Goal: Transaction & Acquisition: Purchase product/service

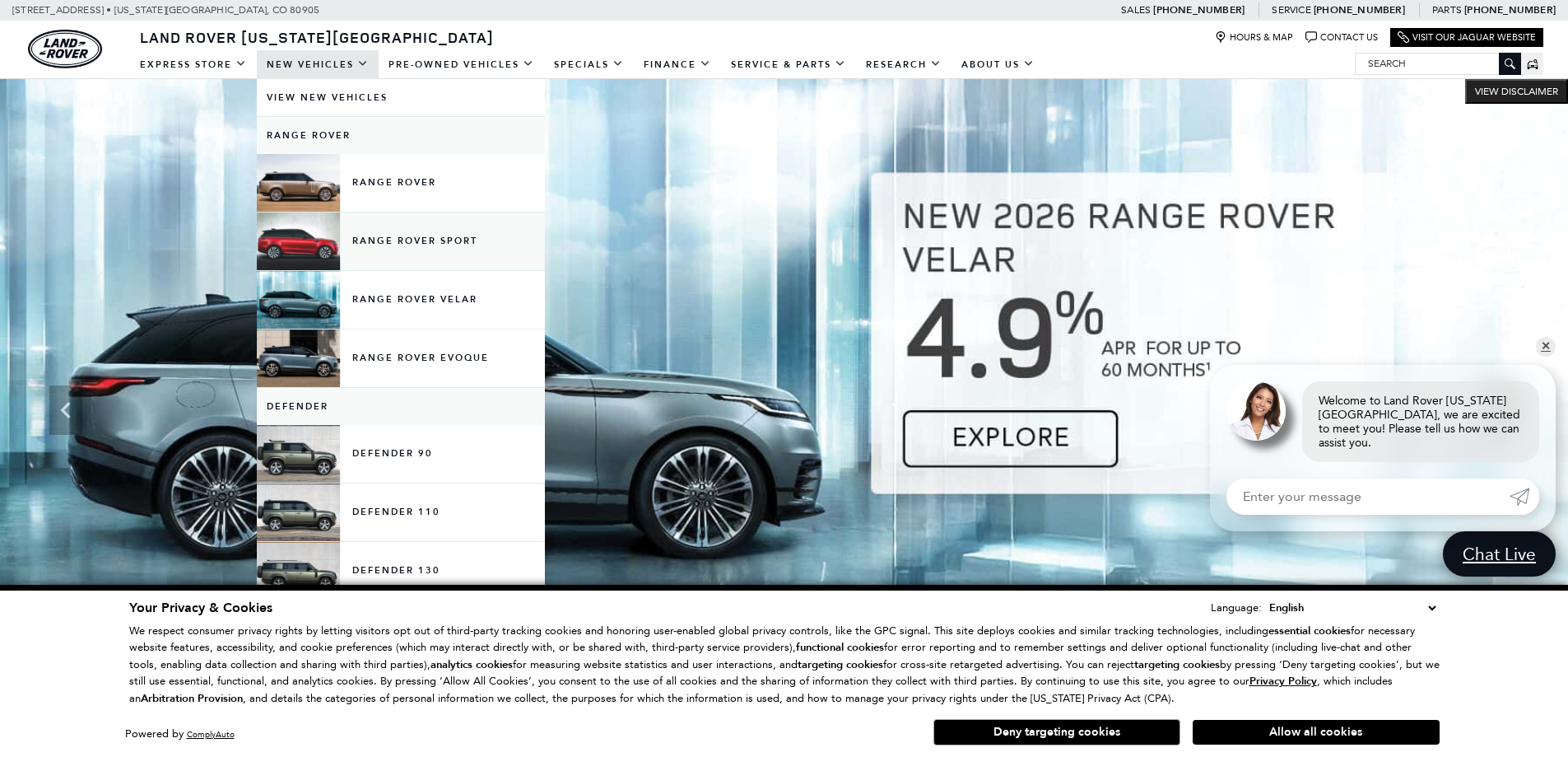
scroll to position [412, 0]
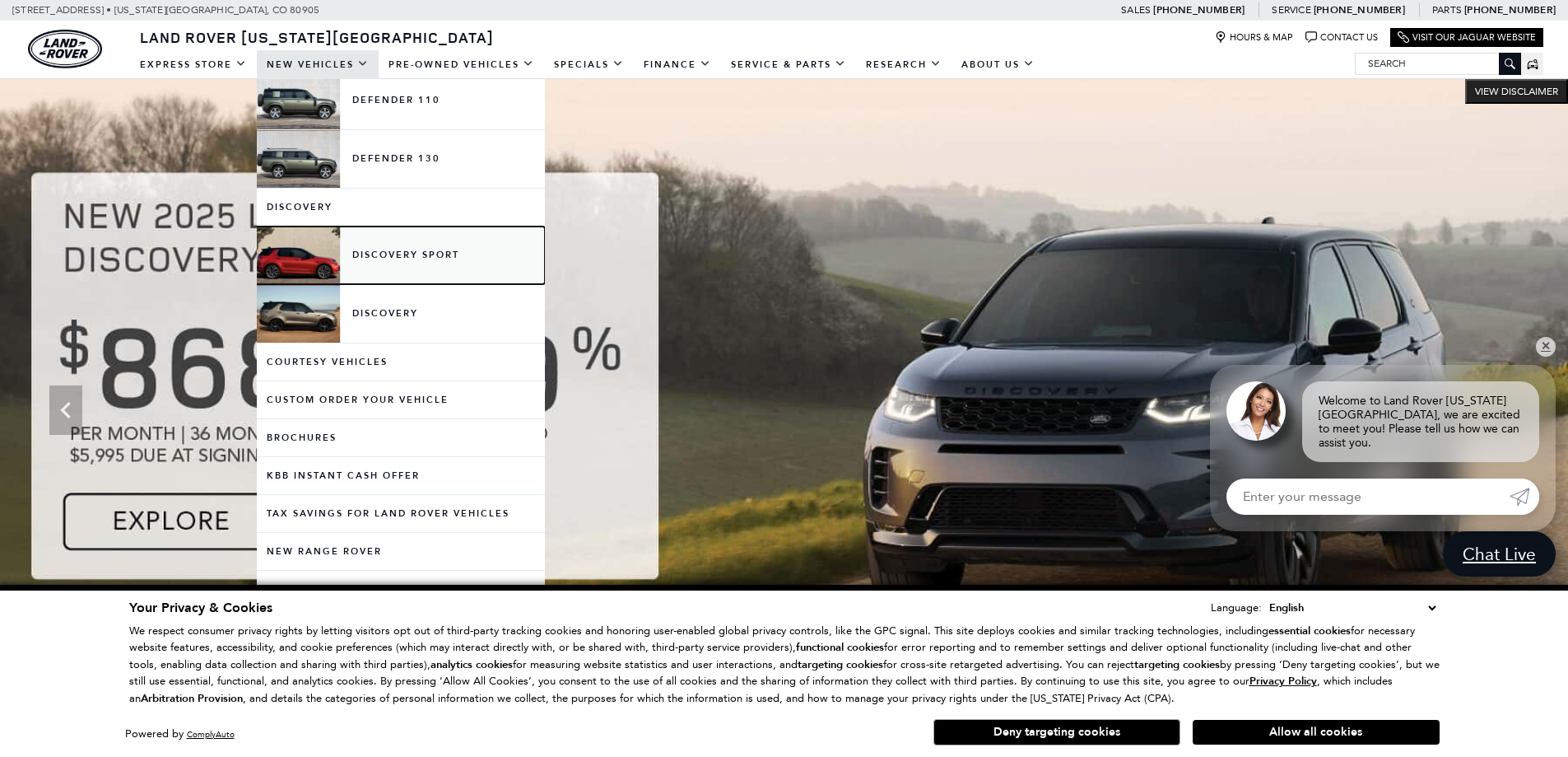
click at [400, 258] on link "Discovery Sport" at bounding box center [400, 254] width 288 height 57
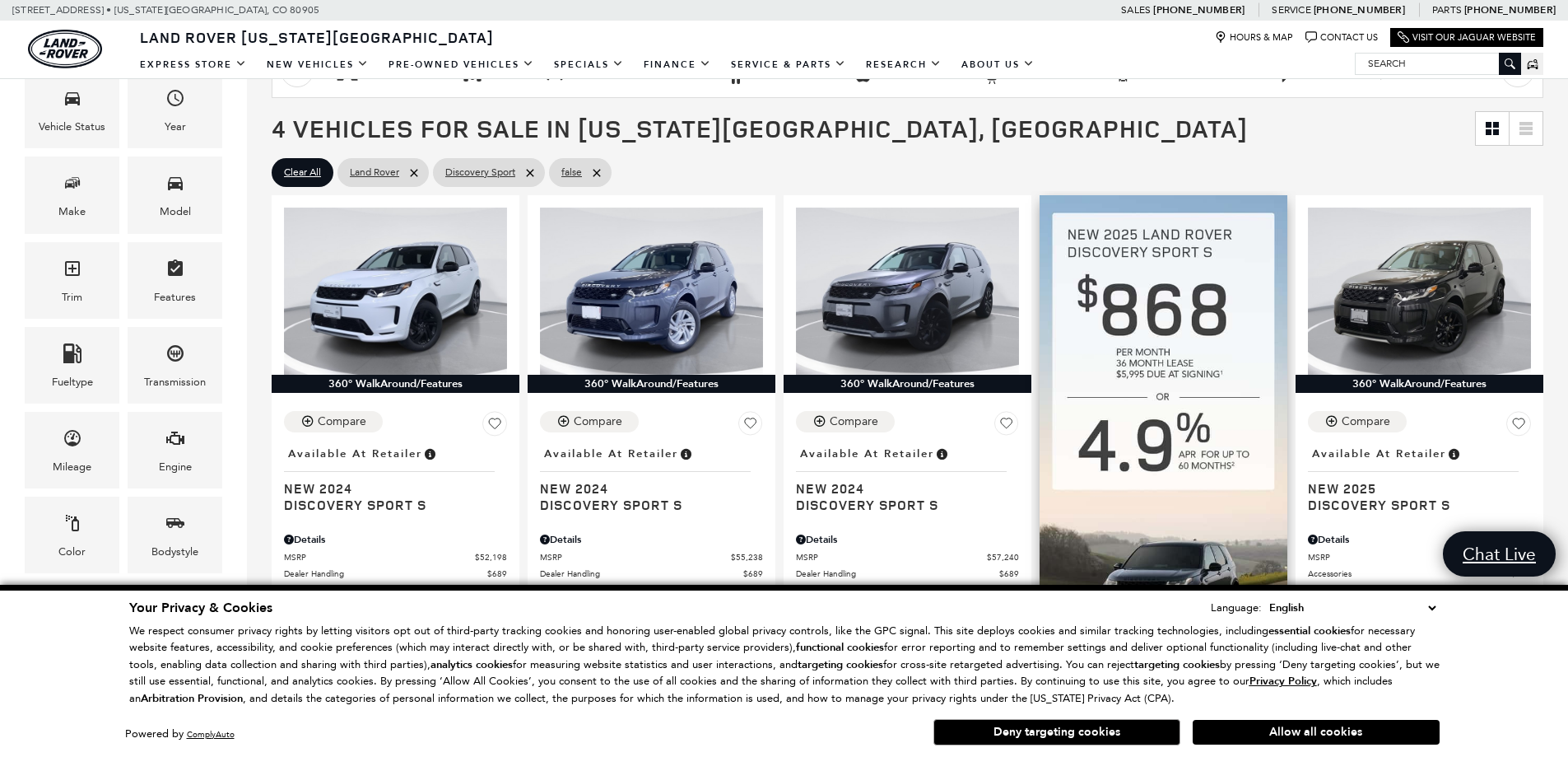
scroll to position [494, 0]
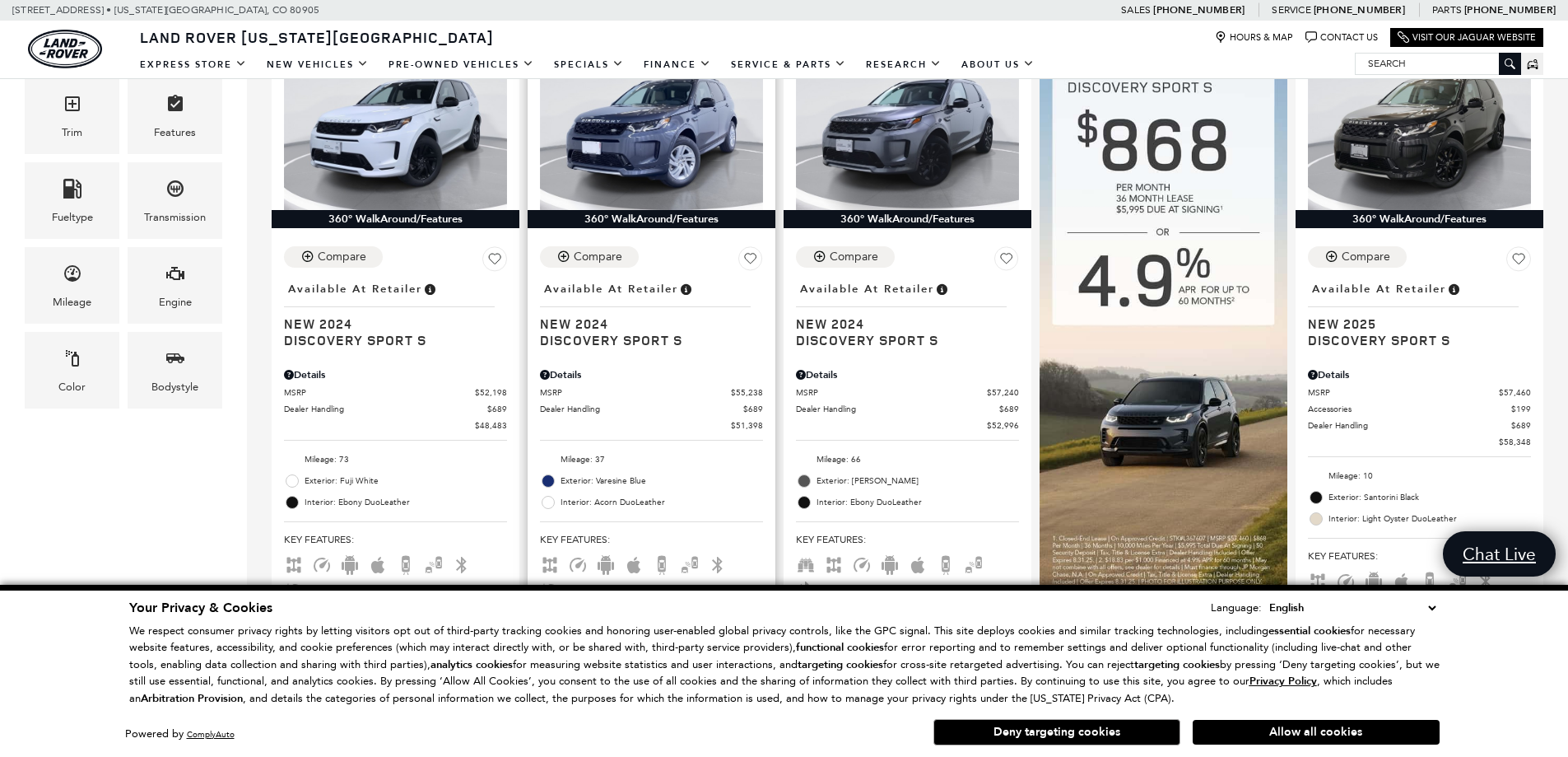
click at [661, 144] on img at bounding box center [652, 127] width 223 height 167
click at [1429, 610] on select "English Spanish / Español English / United Kingdom Korean / 한국어 Vietnamese / Ti…" at bounding box center [1352, 607] width 174 height 18
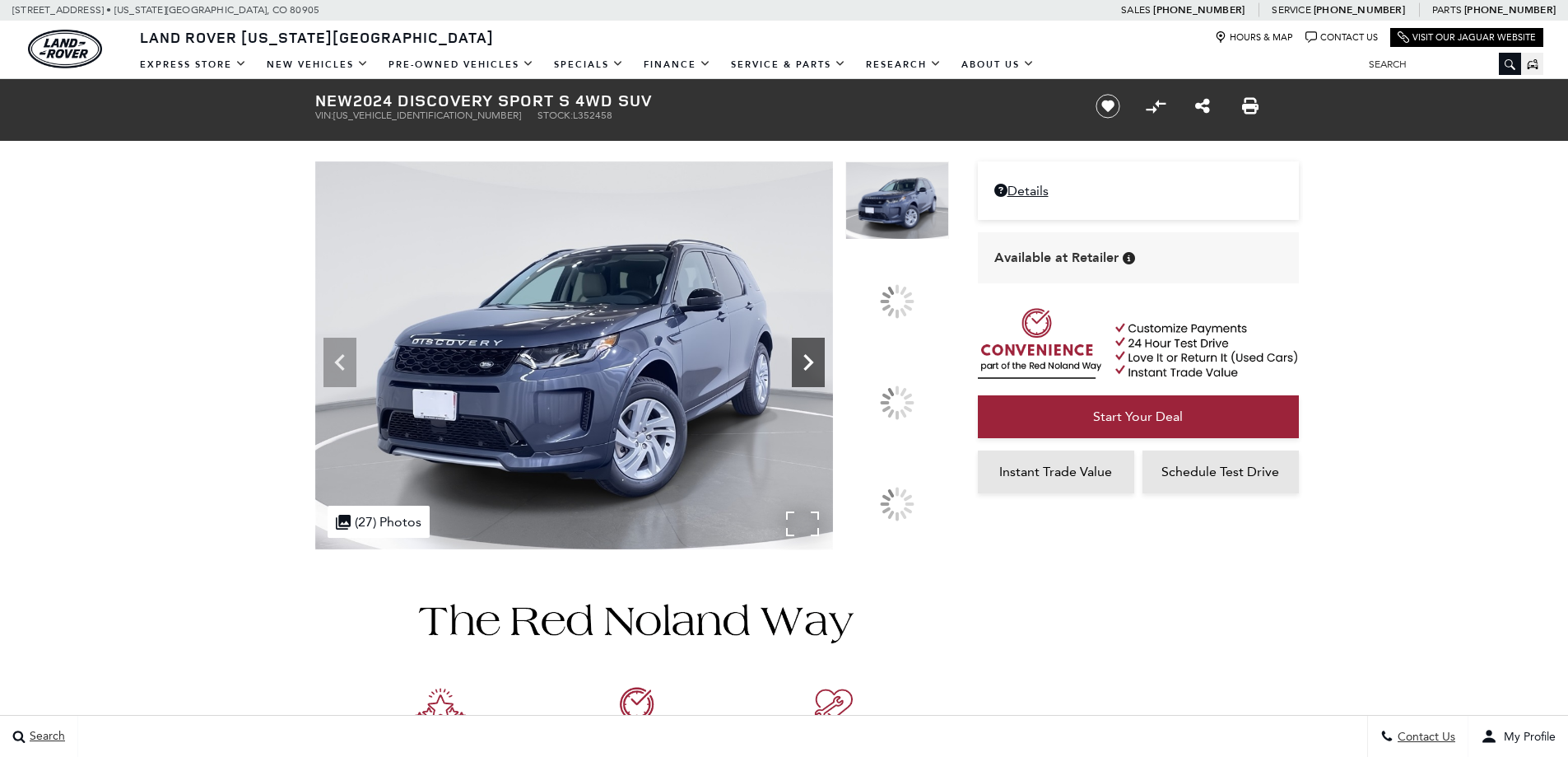
click at [825, 379] on icon at bounding box center [807, 362] width 33 height 33
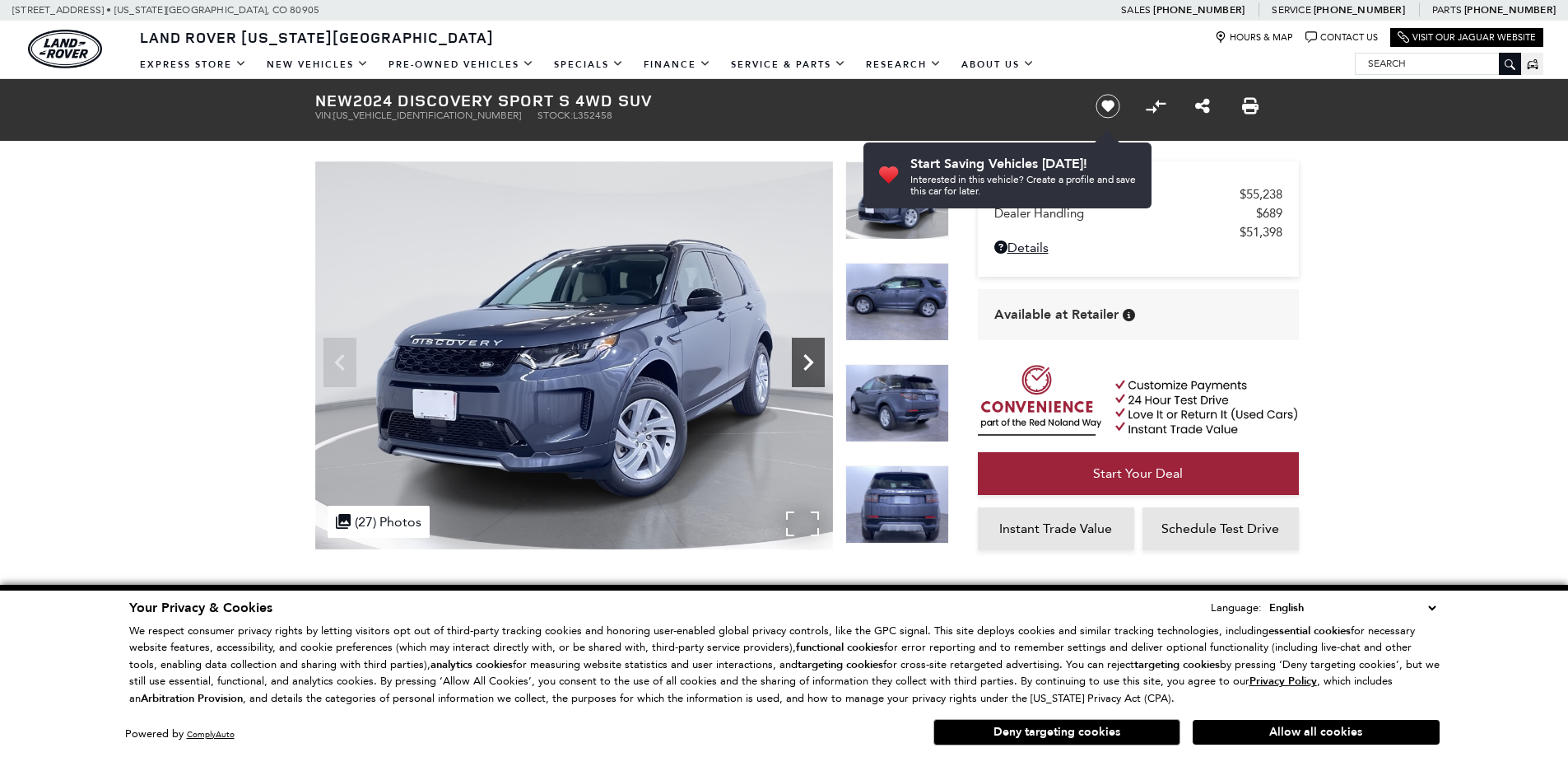
click at [805, 368] on icon "Next" at bounding box center [808, 362] width 10 height 17
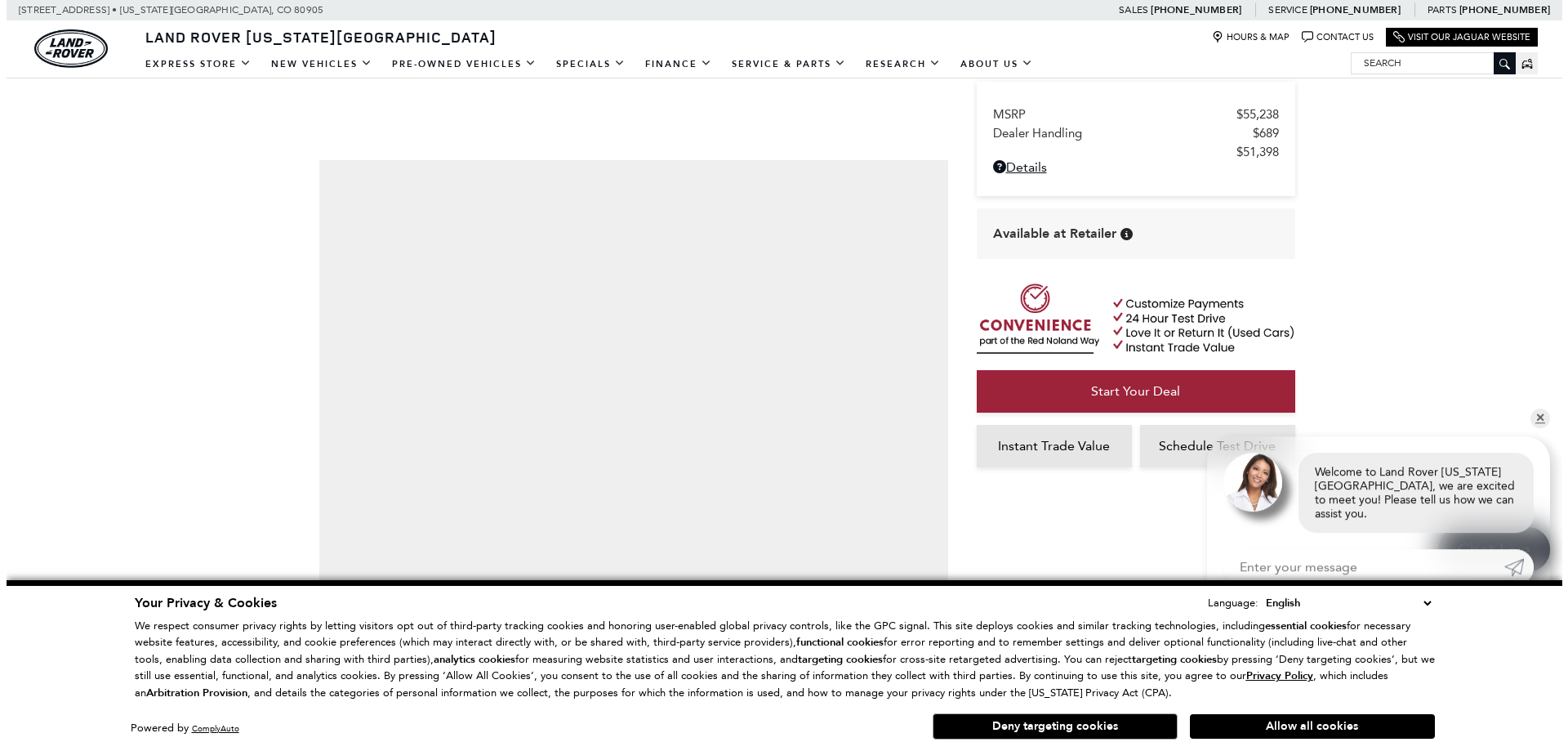
scroll to position [327, 0]
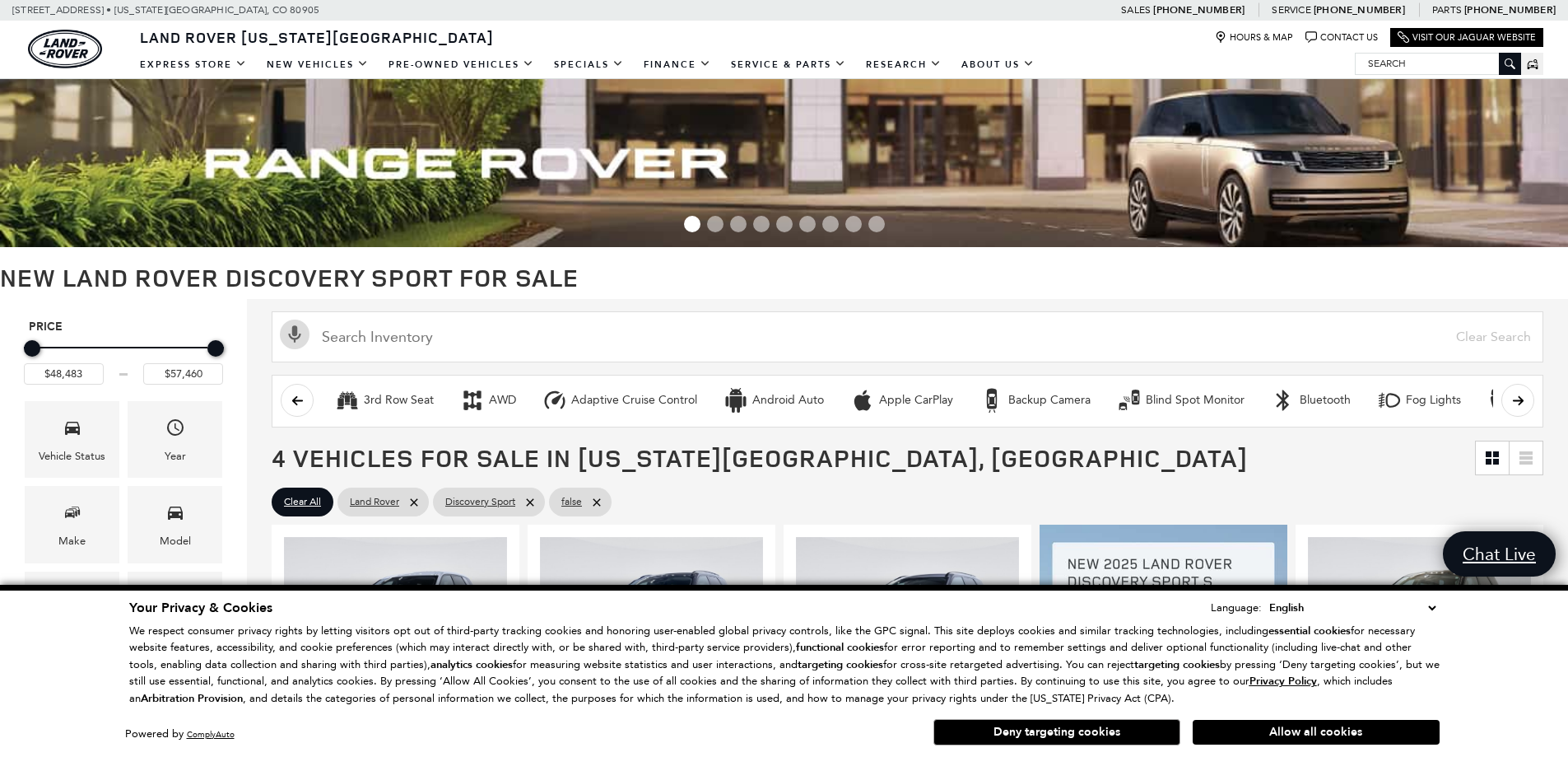
scroll to position [494, 0]
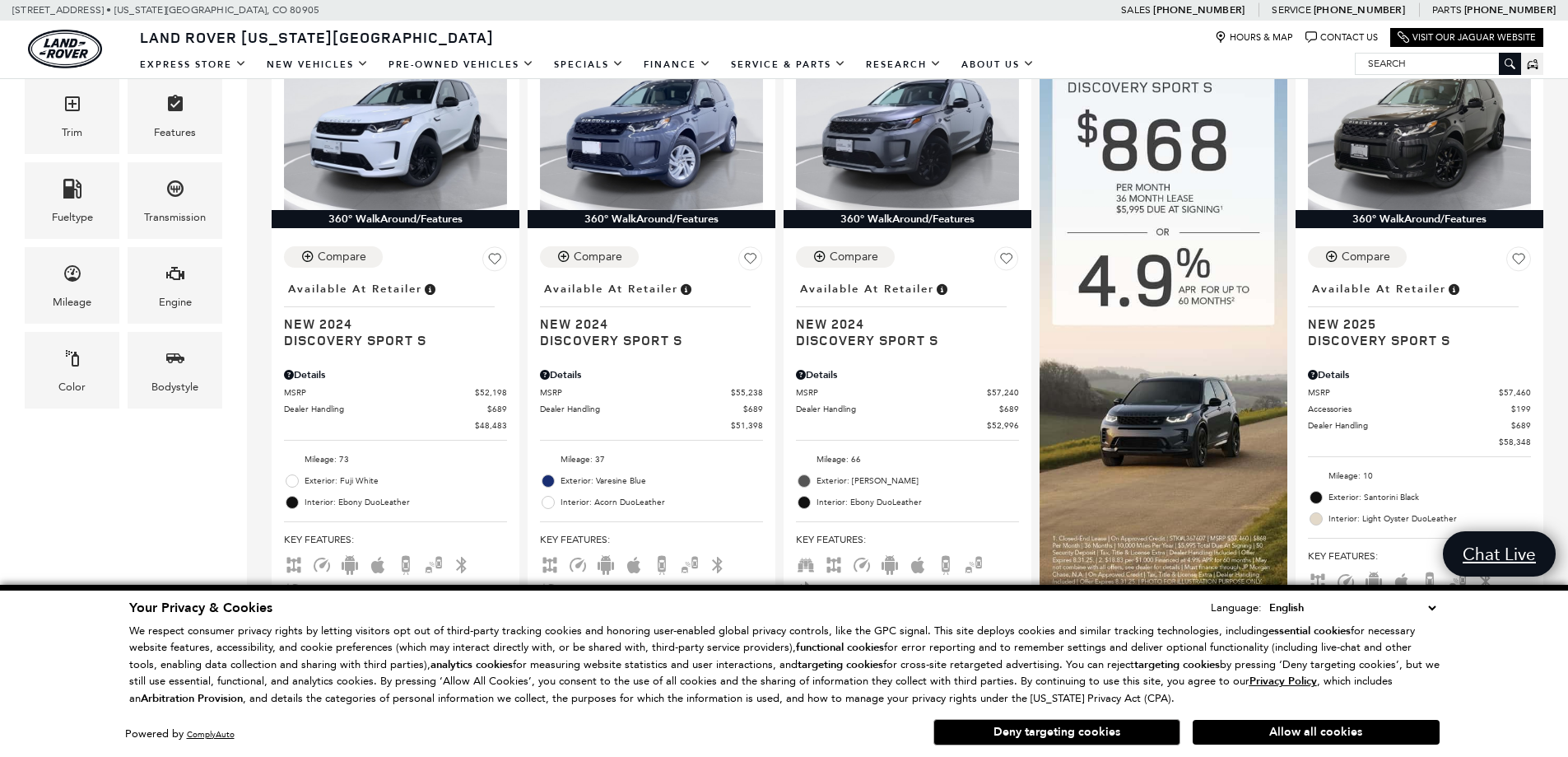
click at [1097, 731] on button "Deny targeting cookies" at bounding box center [1056, 732] width 247 height 26
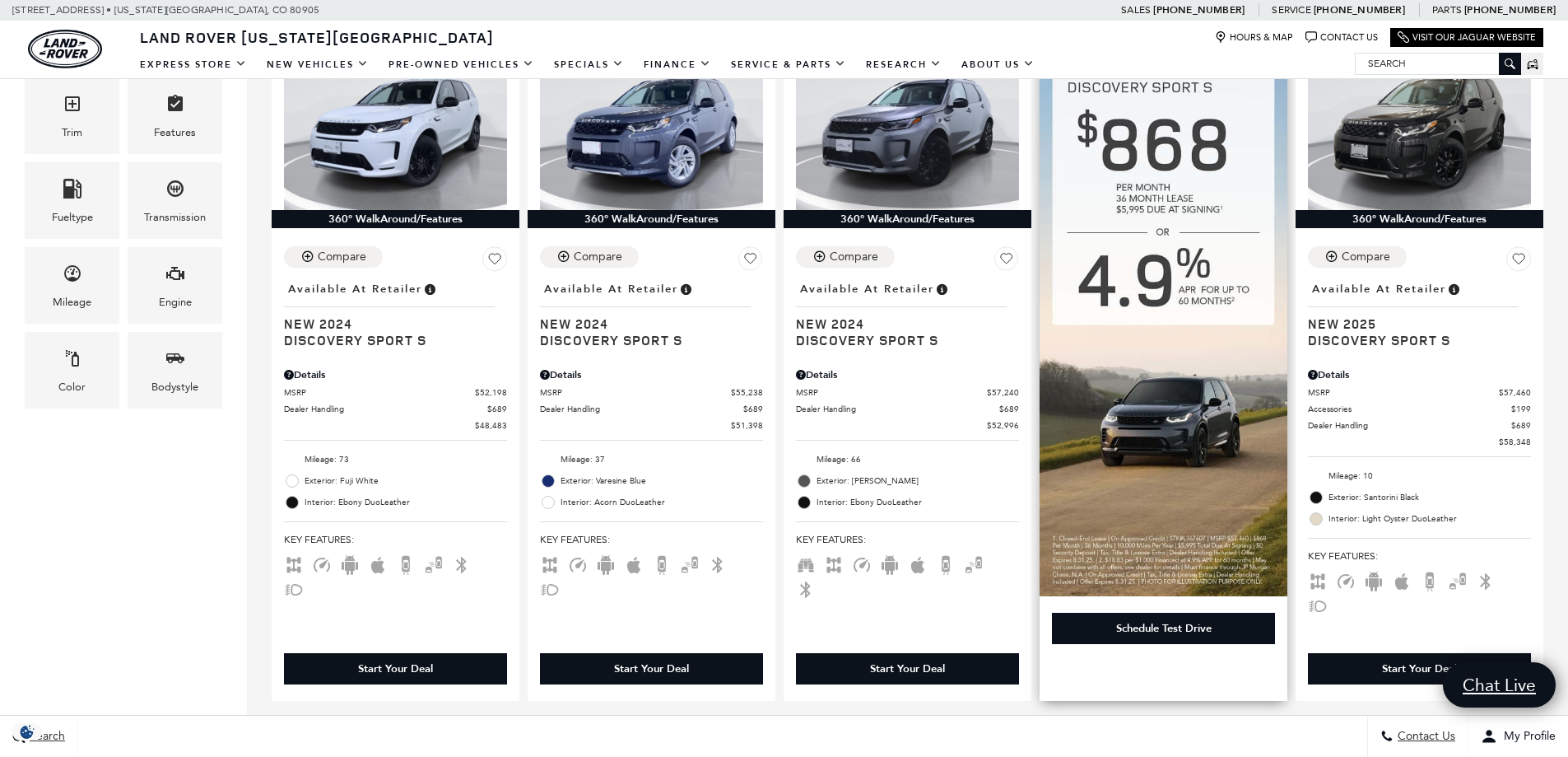
scroll to position [329, 0]
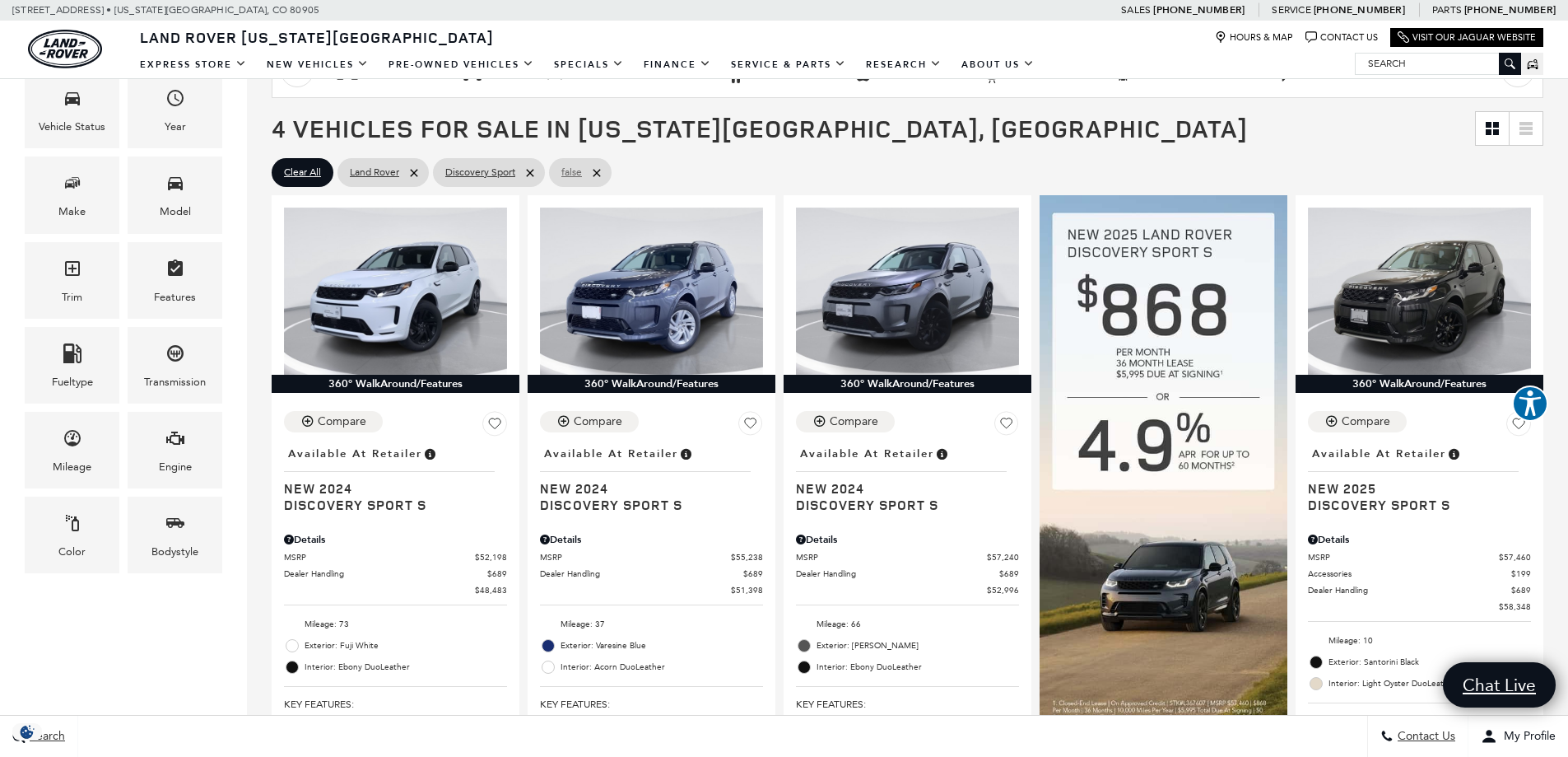
click at [596, 168] on icon at bounding box center [596, 173] width 13 height 13
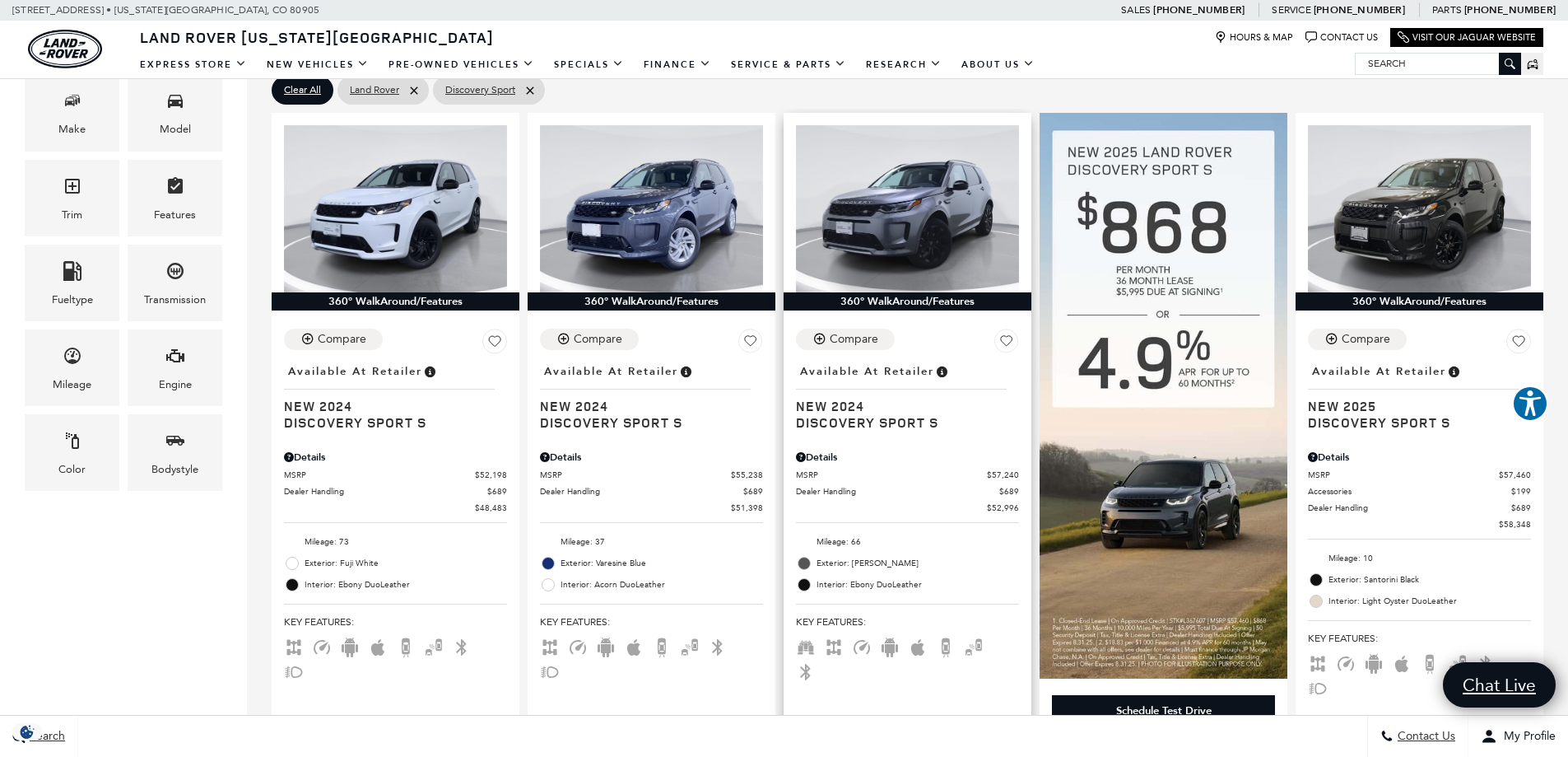
scroll to position [329, 0]
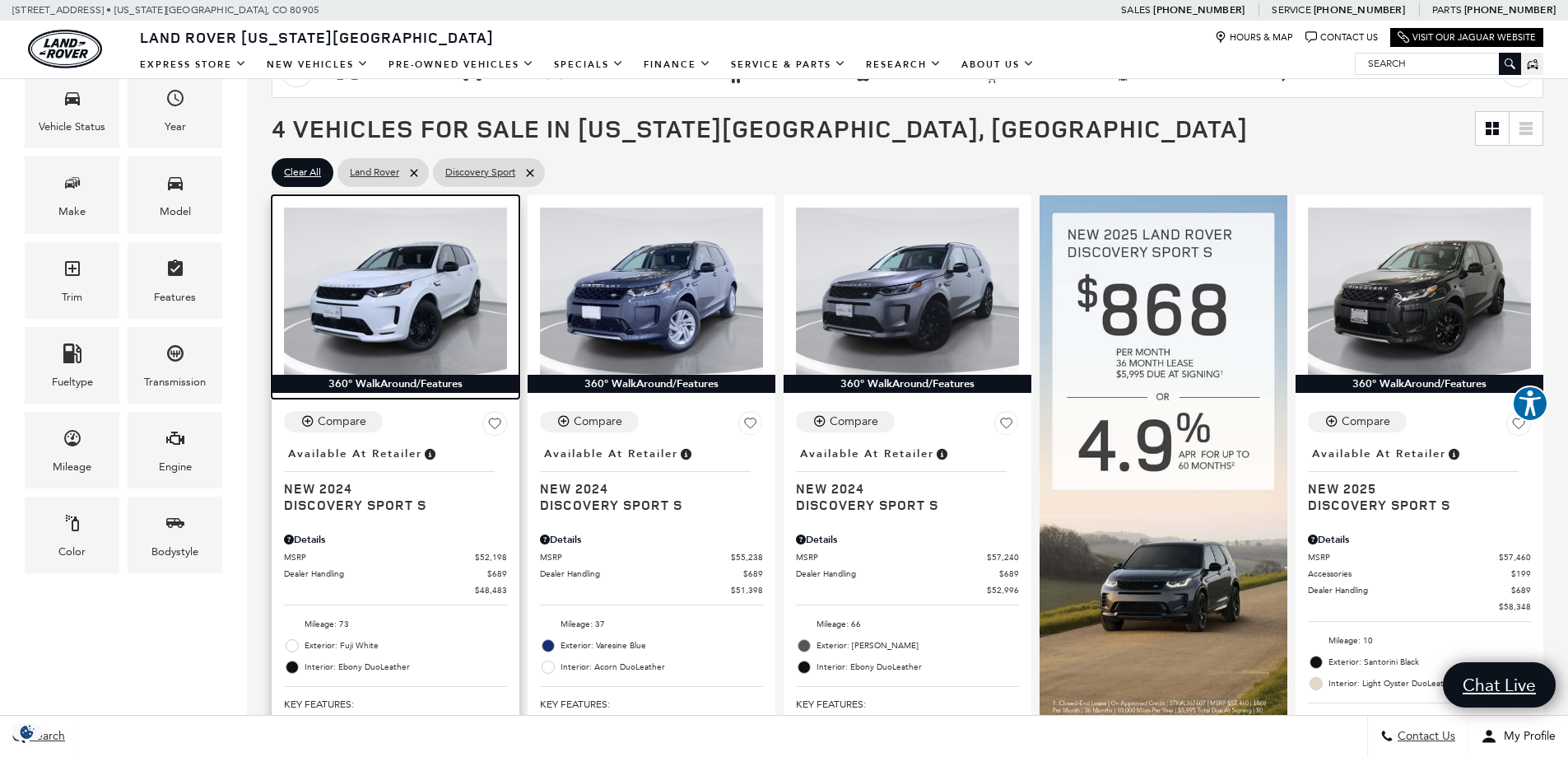
click at [403, 310] on img at bounding box center [396, 291] width 223 height 167
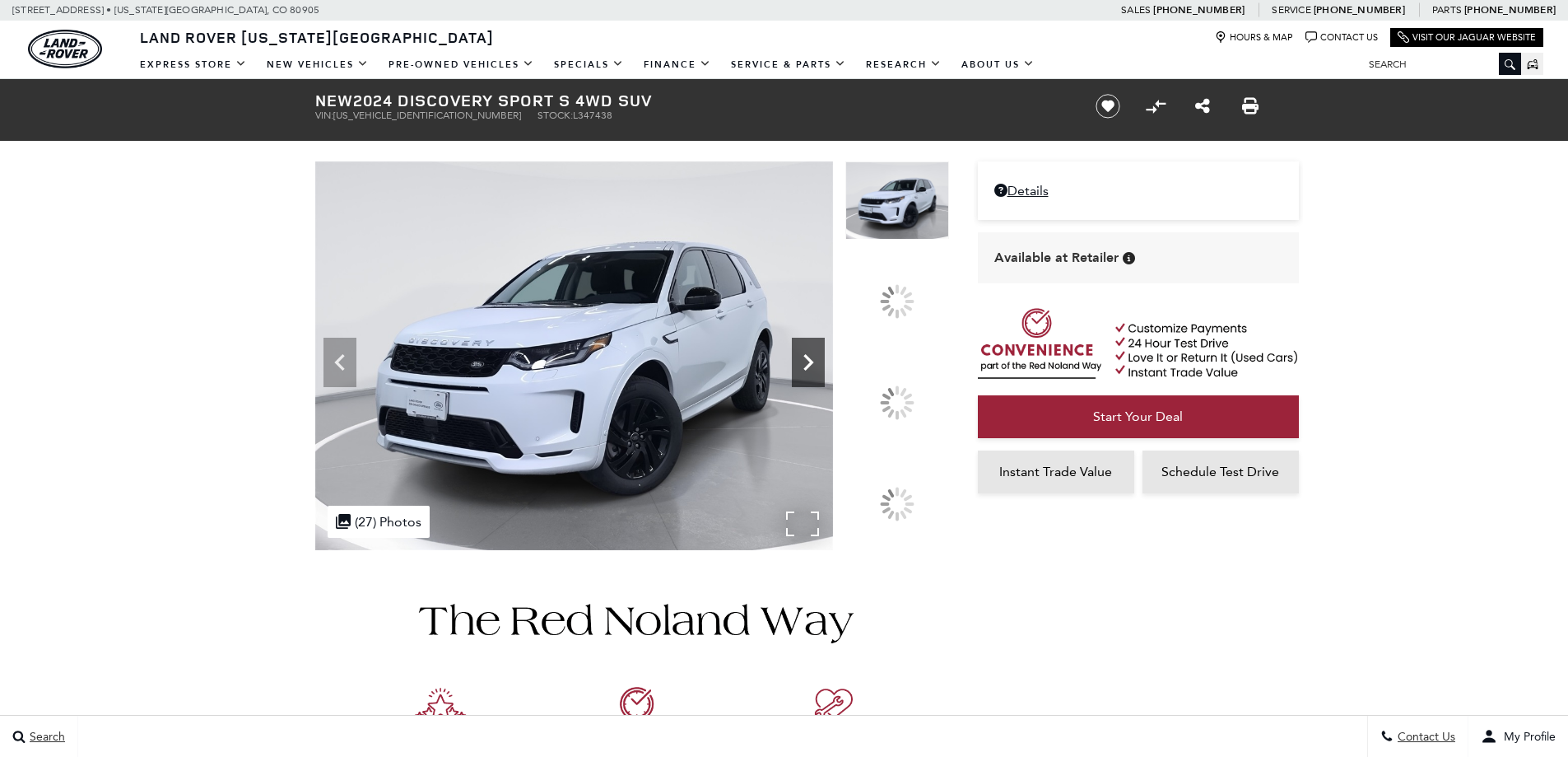
click at [813, 371] on icon at bounding box center [808, 362] width 10 height 17
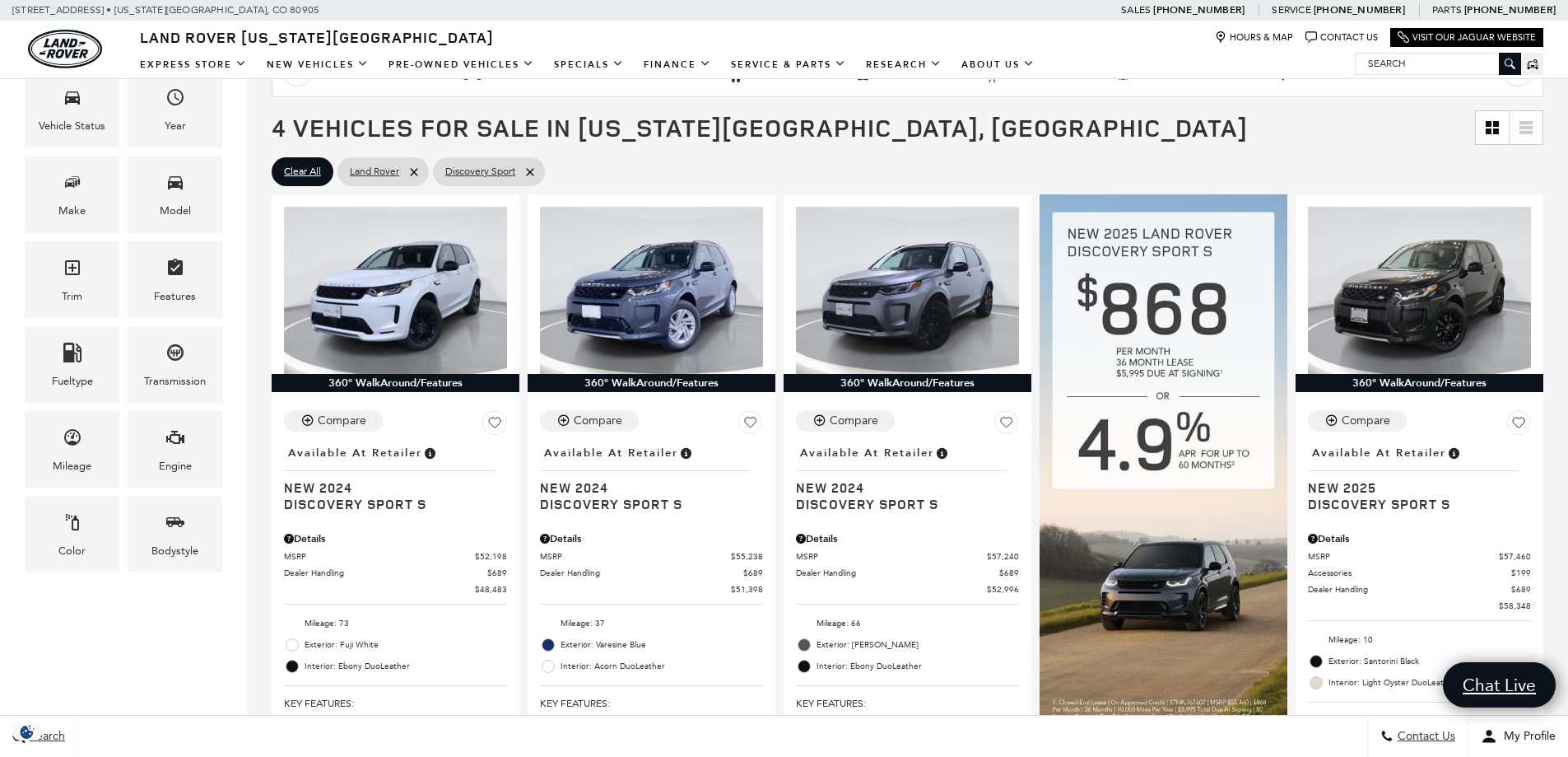
scroll to position [413, 0]
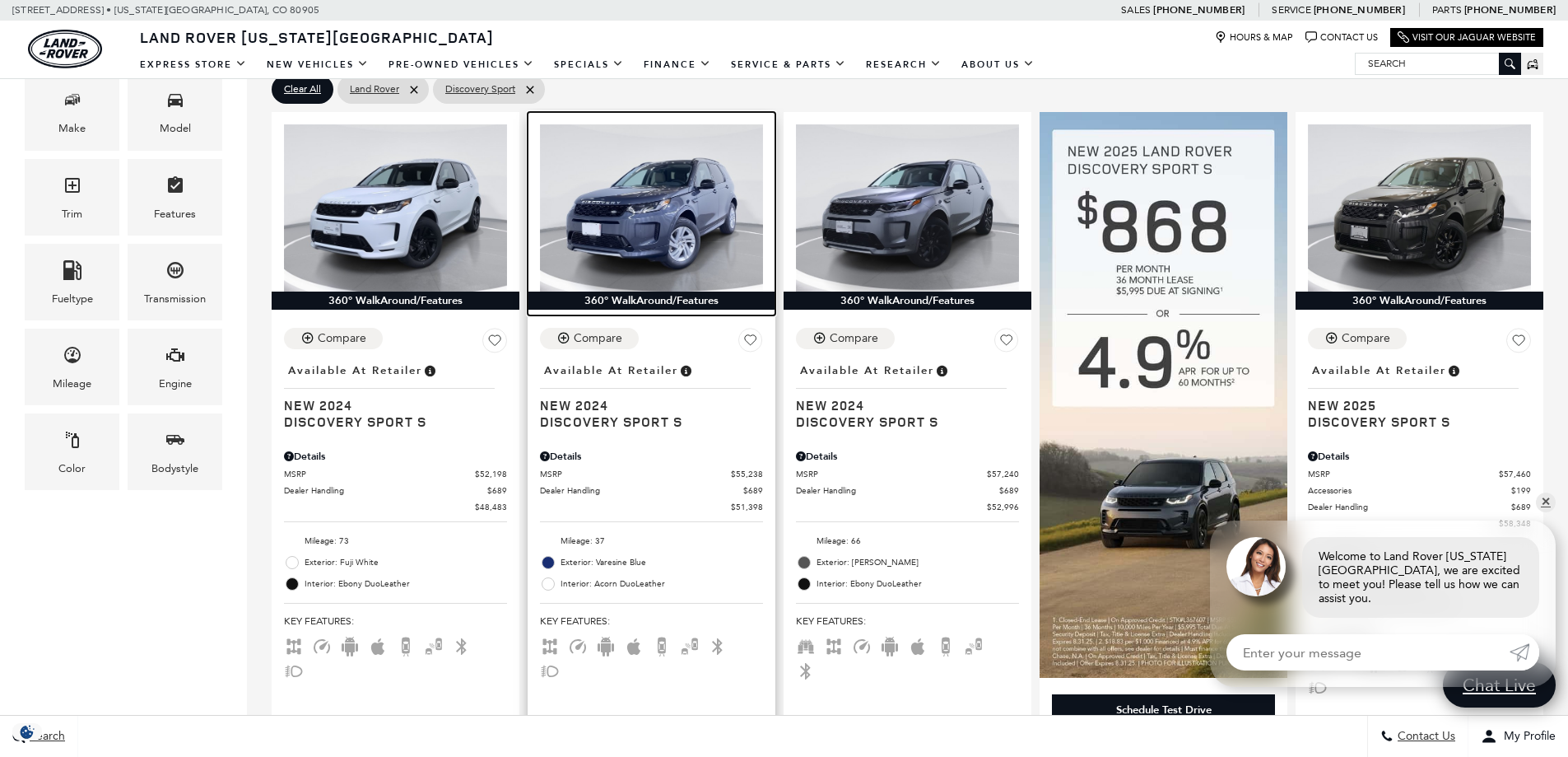
click at [684, 215] on img at bounding box center [652, 208] width 223 height 167
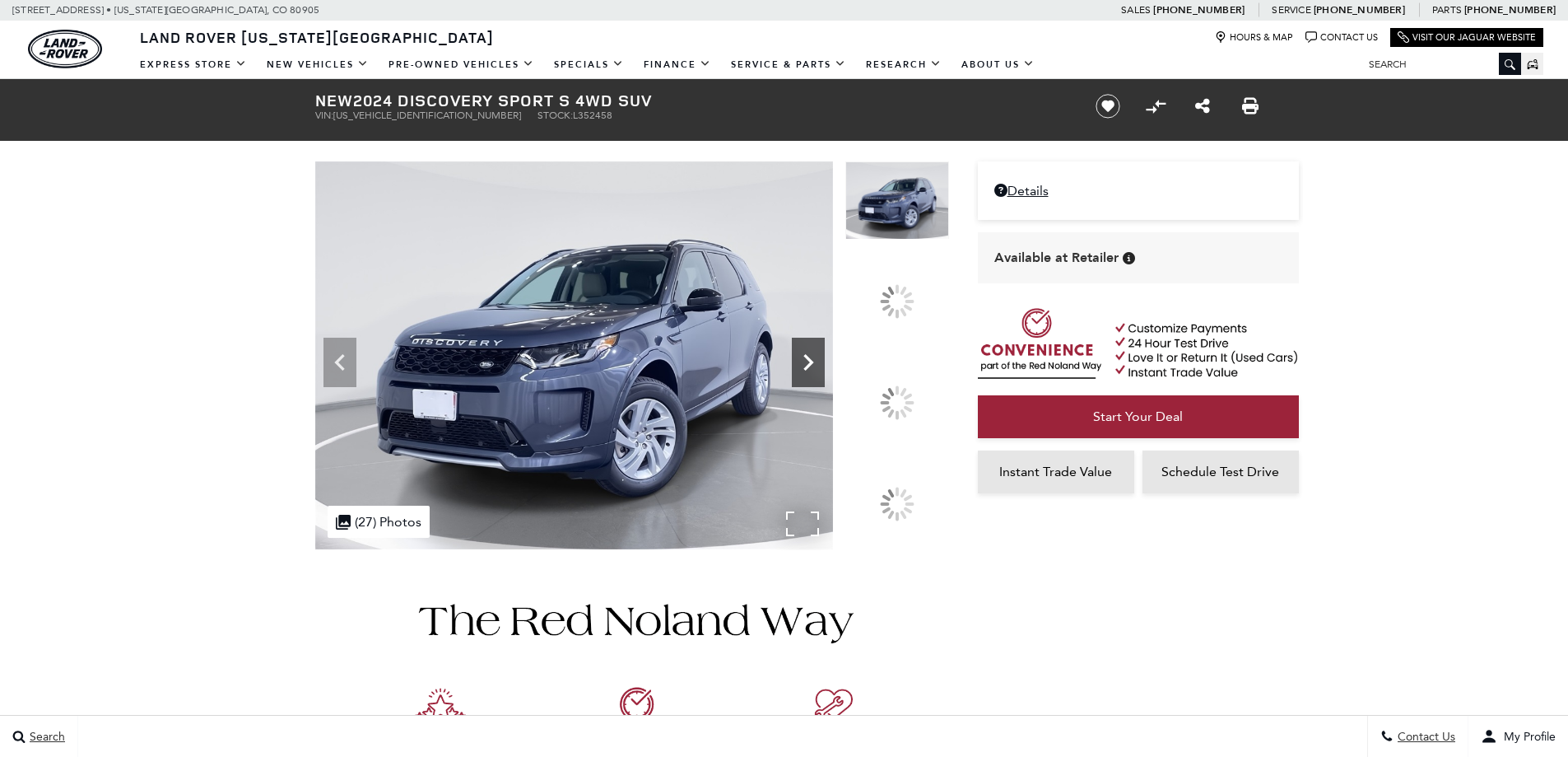
click at [825, 379] on icon at bounding box center [807, 362] width 33 height 33
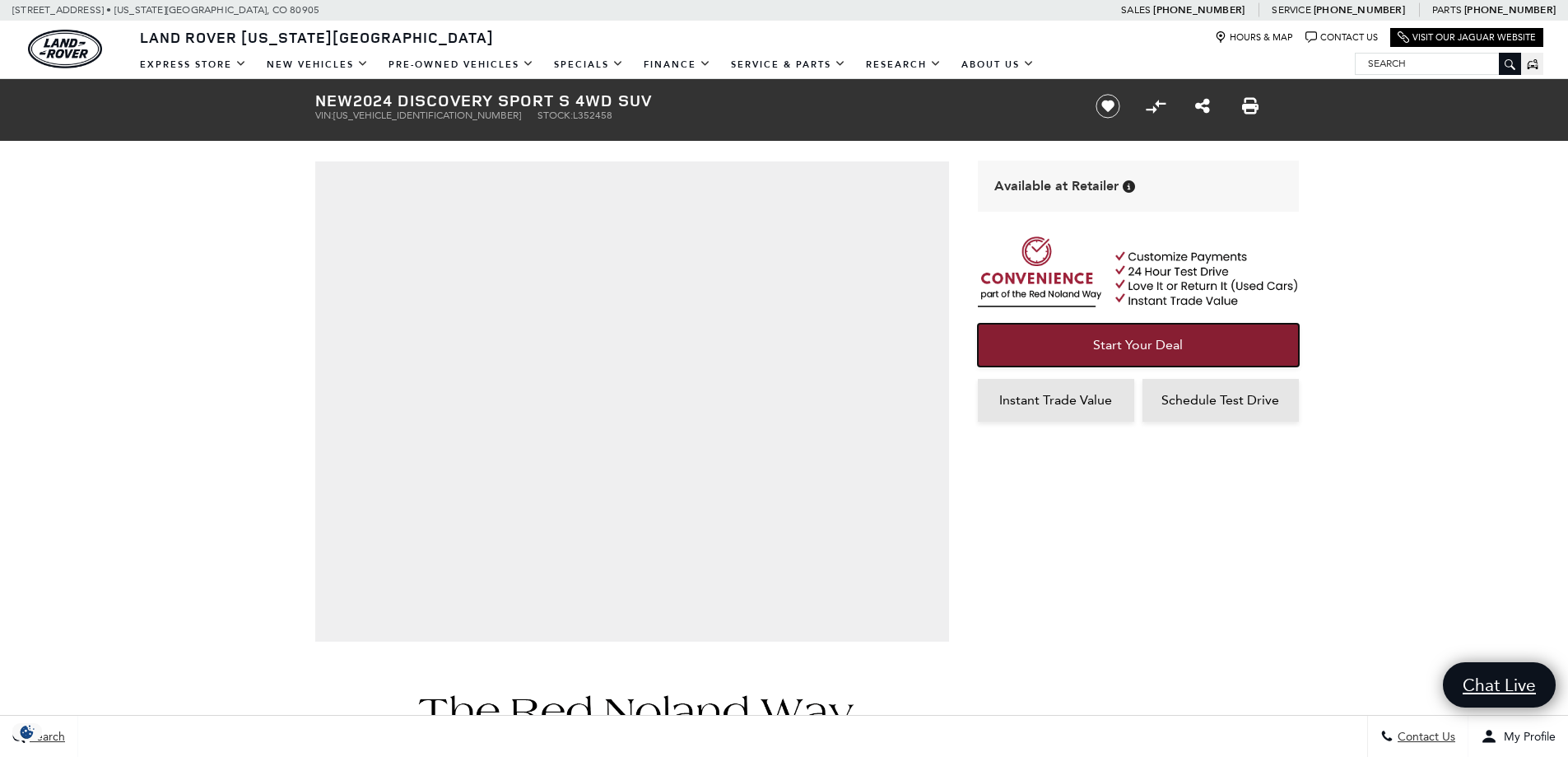
click at [1182, 336] on link "Start Your Deal" at bounding box center [1138, 345] width 321 height 43
